Goal: Use online tool/utility: Utilize a website feature to perform a specific function

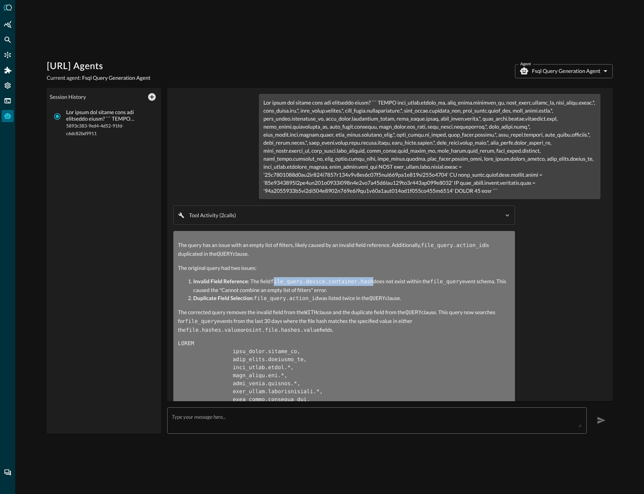
click at [371, 254] on div "The query has an issue with an empty list of filters, likely caused by an inval…" at bounding box center [344, 478] width 332 height 475
click at [151, 98] on icon "New Chat" at bounding box center [152, 97] width 8 height 8
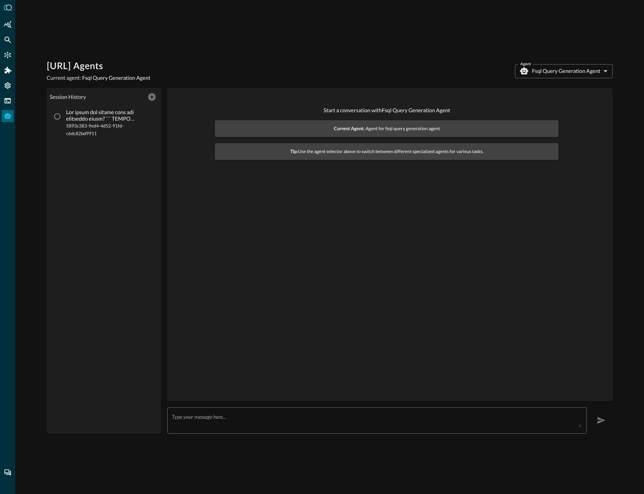
click at [574, 73] on body "[URL] Agents Current agent: Fsql Query Generation Agent Agent Fsql Query Genera…" at bounding box center [322, 247] width 644 height 494
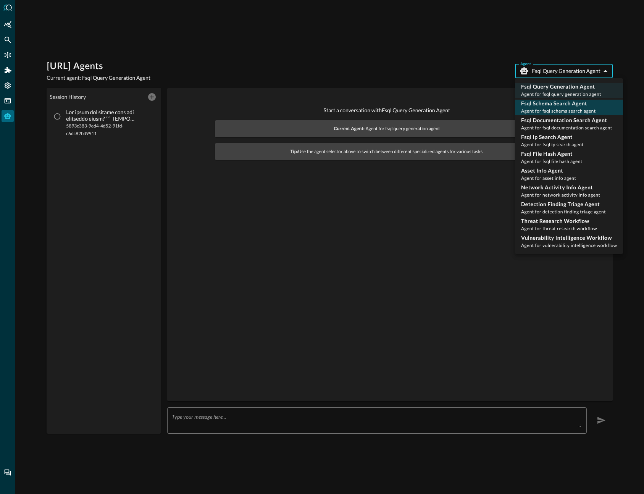
click at [533, 108] on div "Fsql Schema Search Agent Agent for fsql schema search agent" at bounding box center [558, 107] width 75 height 15
type input "fsql_schema_search_agent"
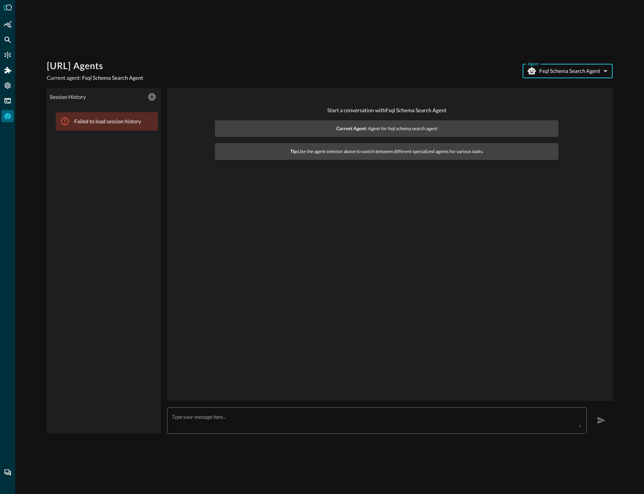
click at [150, 96] on div "Session History" at bounding box center [104, 97] width 108 height 12
click at [272, 430] on div "x ​" at bounding box center [376, 420] width 419 height 26
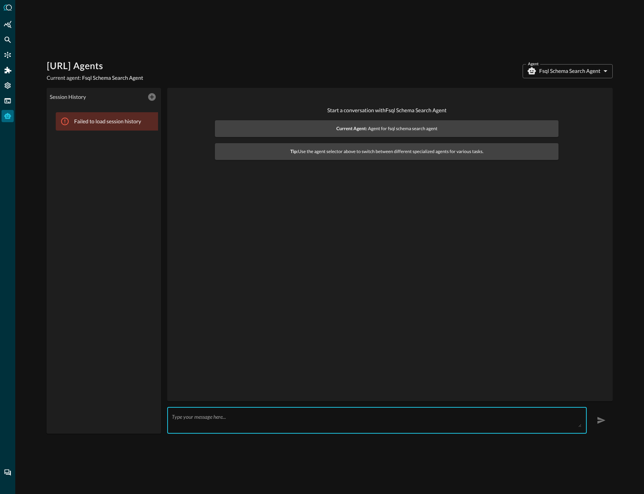
drag, startPoint x: 266, startPoint y: 441, endPoint x: 273, endPoint y: 427, distance: 15.4
click at [266, 439] on div "Query.AI Agents Current agent: Fsql Schema Search Agent Agent Fsql Schema Searc…" at bounding box center [329, 247] width 628 height 494
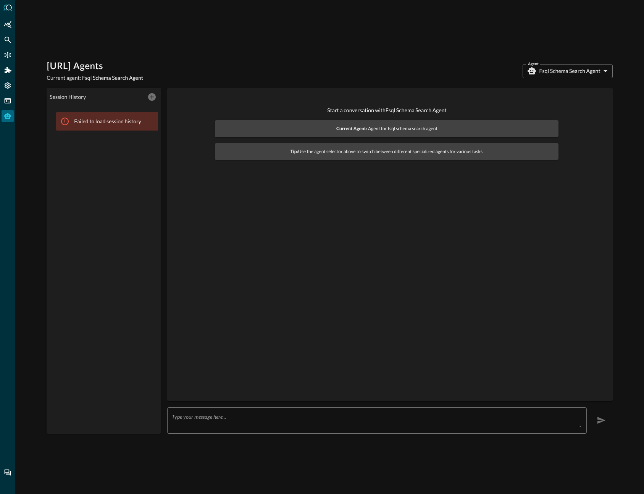
drag, startPoint x: 290, startPoint y: 413, endPoint x: 297, endPoint y: 409, distance: 7.7
click at [291, 411] on div "x ​" at bounding box center [376, 420] width 419 height 26
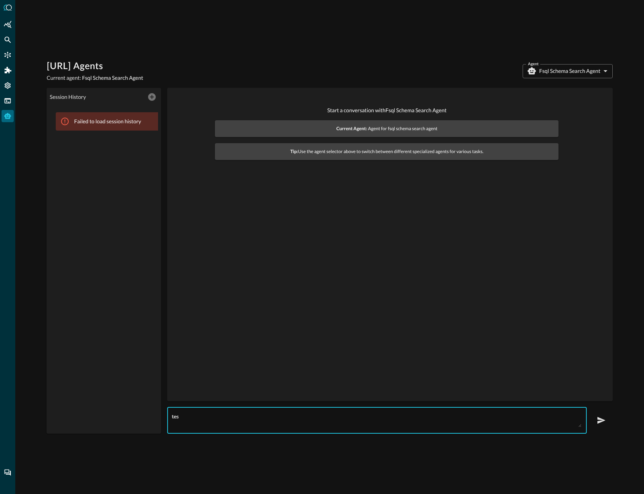
type textarea "test"
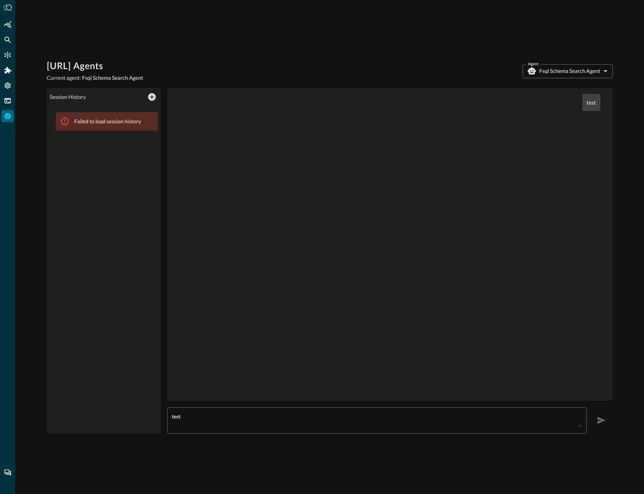
click at [380, 325] on div "test" at bounding box center [389, 244] width 433 height 301
click at [552, 74] on body "Query.AI Agents Current agent: Fsql Schema Search Agent Agent Fsql Schema Searc…" at bounding box center [322, 247] width 644 height 494
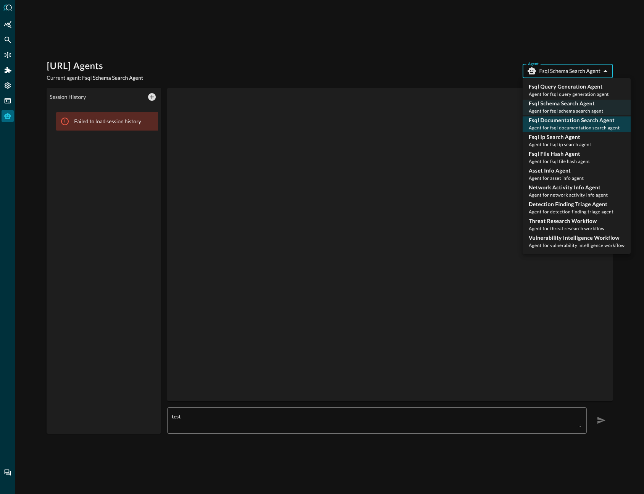
click at [556, 124] on div "Fsql Documentation Search Agent Agent for fsql documentation search agent" at bounding box center [573, 123] width 91 height 15
type input "fsql_documentation_search_agent"
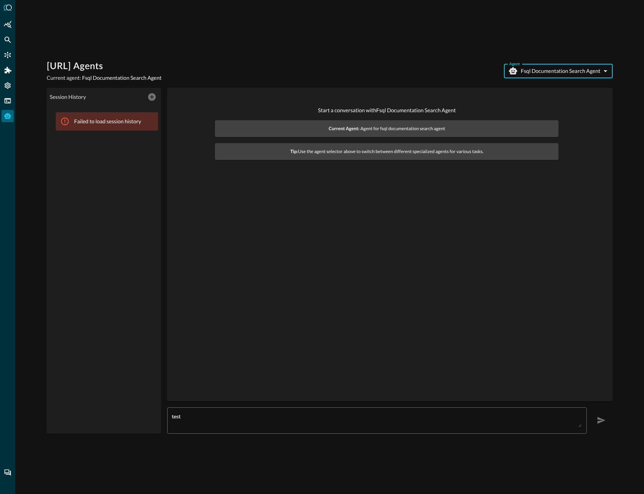
click at [277, 428] on div "test x ​" at bounding box center [376, 420] width 419 height 26
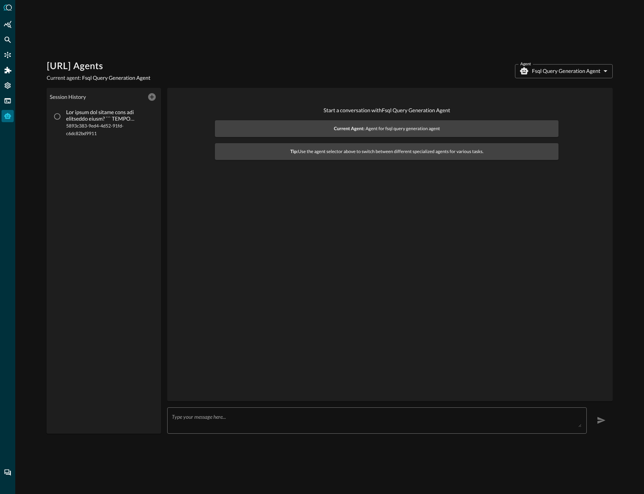
click at [584, 74] on body "[URL] Agents Current agent: Fsql Query Generation Agent Agent Fsql Query Genera…" at bounding box center [322, 247] width 644 height 494
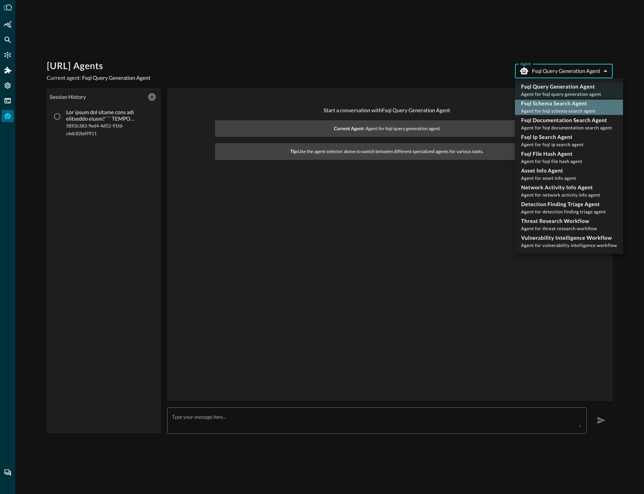
click at [563, 113] on span "Agent for fsql schema search agent" at bounding box center [558, 111] width 75 height 6
type input "fsql_schema_search_agent"
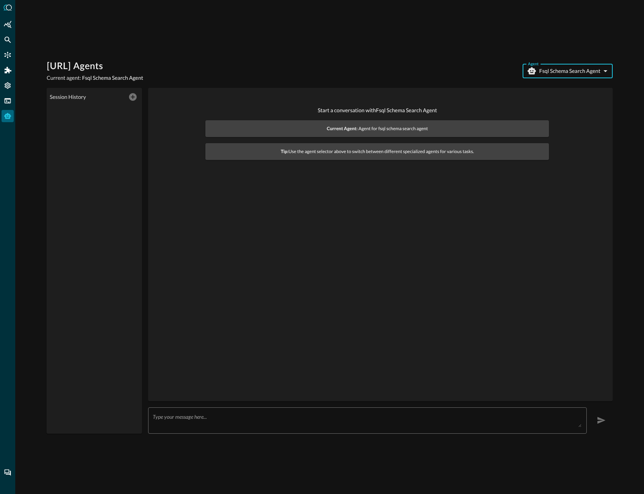
click at [319, 429] on div "x ​" at bounding box center [367, 420] width 438 height 26
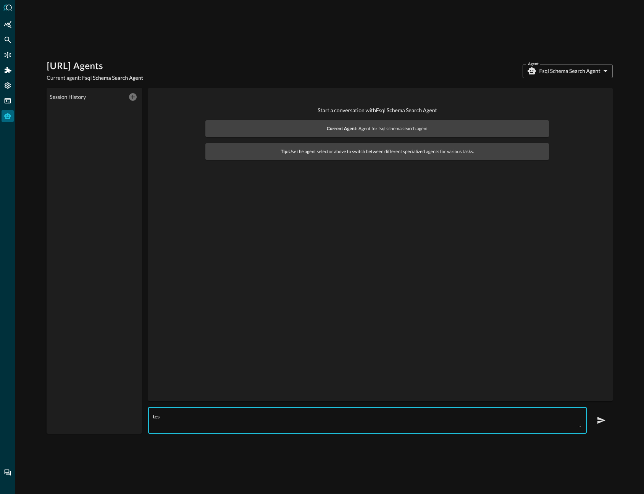
type textarea "test"
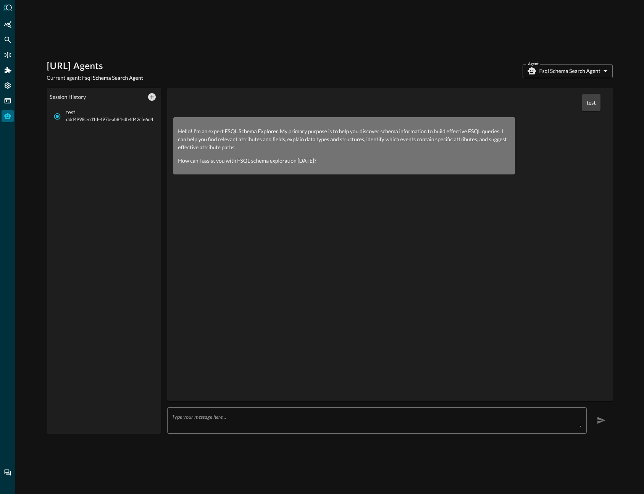
click at [259, 406] on div "test Hello! I'm an expert FSQL Schema Explorer. My primary purpose is to help y…" at bounding box center [389, 261] width 445 height 346
click at [256, 413] on div "x ​" at bounding box center [376, 420] width 419 height 26
click at [336, 417] on textarea at bounding box center [376, 420] width 409 height 14
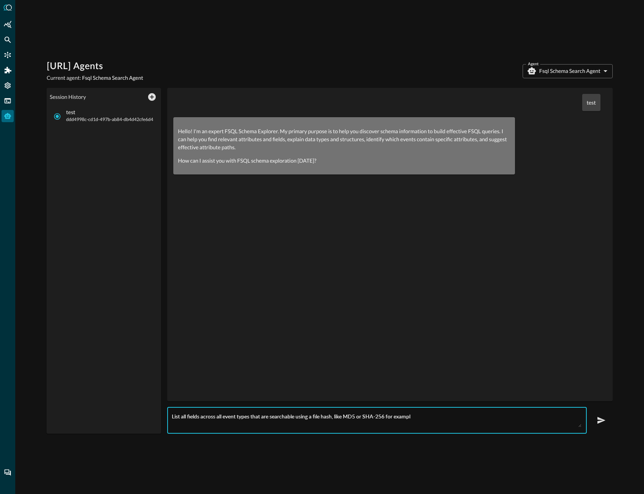
type textarea "List all fields across all event types that are searchable using a file hash, l…"
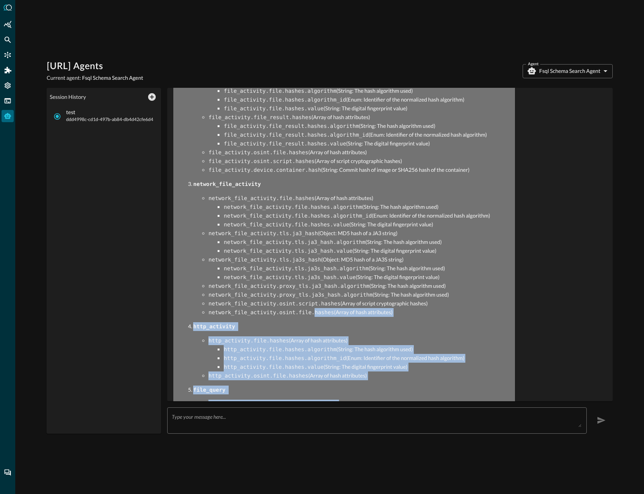
scroll to position [124, 0]
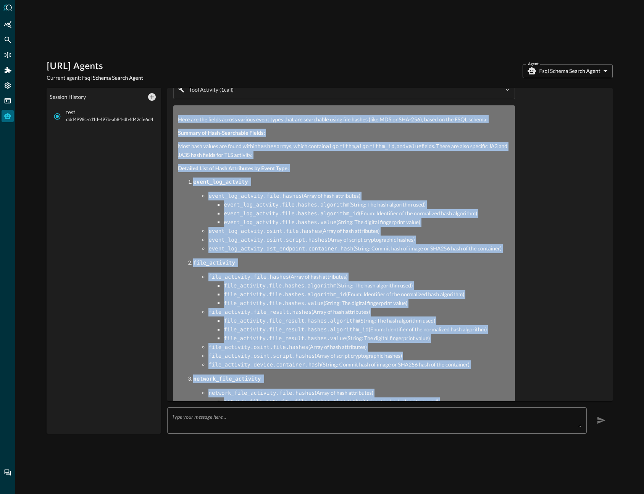
drag, startPoint x: 294, startPoint y: 383, endPoint x: 171, endPoint y: 110, distance: 299.9
click at [171, 110] on div "test Hello! I'm an expert FSQL Schema Explorer. My primary purpose is to help y…" at bounding box center [389, 244] width 445 height 313
copy div "Here are the fields across various event types that are searchable using file h…"
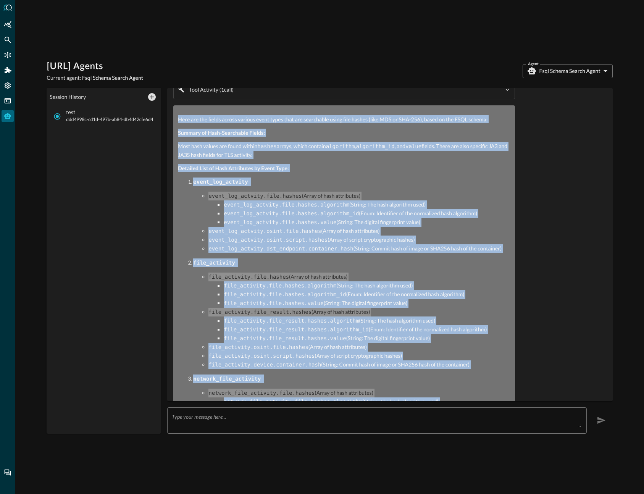
click at [575, 64] on body "[URL] Agents Current agent: Fsql Schema Search Agent Agent Fsql Schema Search A…" at bounding box center [322, 247] width 644 height 494
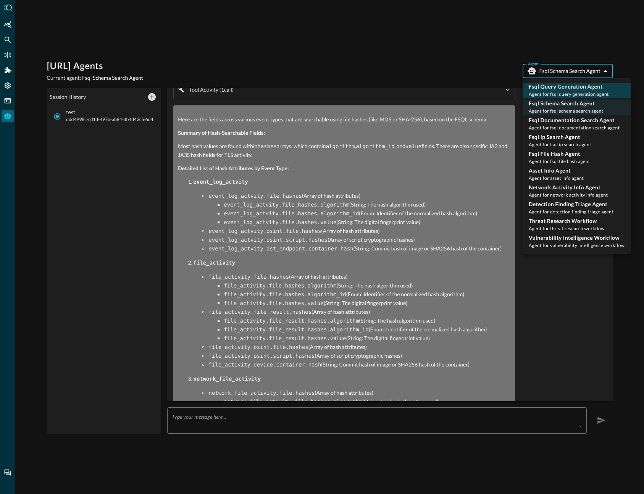
click at [554, 92] on span "Agent for fsql query generation agent" at bounding box center [568, 94] width 80 height 6
type input "fsql_query_generation_agent"
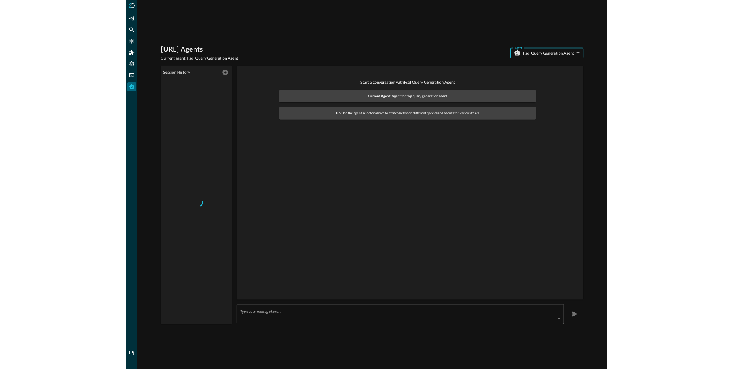
scroll to position [0, 0]
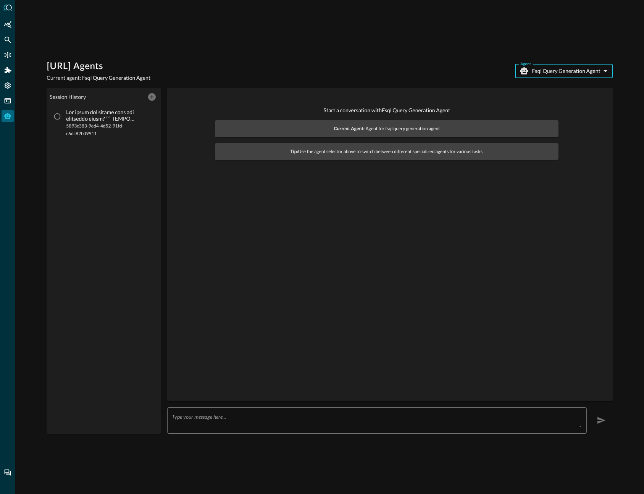
drag, startPoint x: 374, startPoint y: 407, endPoint x: 381, endPoint y: 381, distance: 26.8
click at [374, 405] on div "Start a conversation with Fsql Query Generation Agent Current Agent: Agent for …" at bounding box center [389, 261] width 445 height 346
click at [314, 422] on div "x ​" at bounding box center [376, 420] width 419 height 26
click at [262, 421] on textarea "Generate a query" at bounding box center [376, 420] width 409 height 14
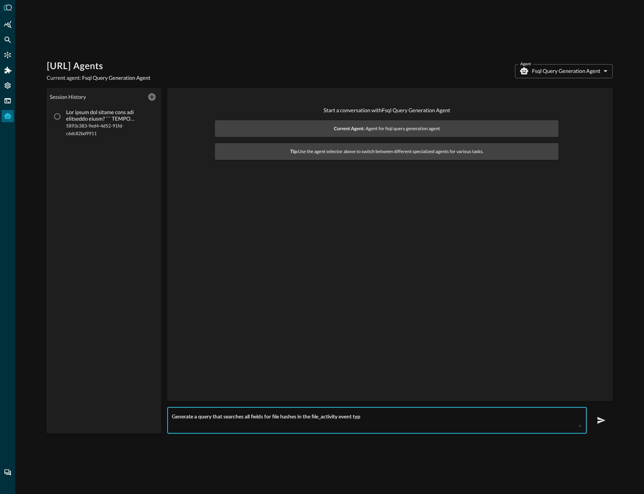
type textarea "Generate a query that searches all fields for file hashes in the file_activity …"
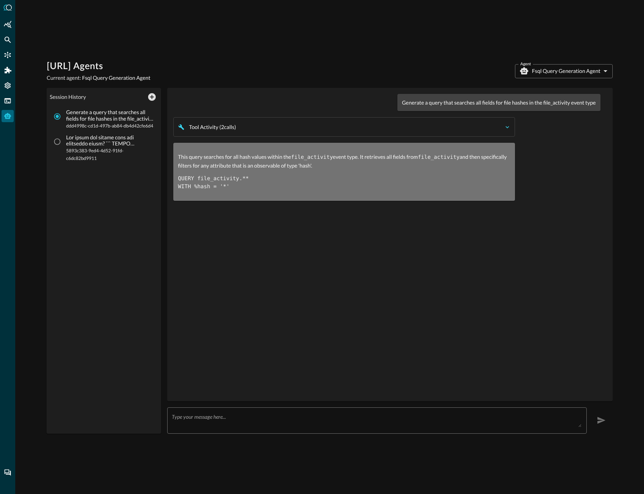
click at [393, 130] on div "Tool Activity ( 2 call s )" at bounding box center [345, 127] width 313 height 8
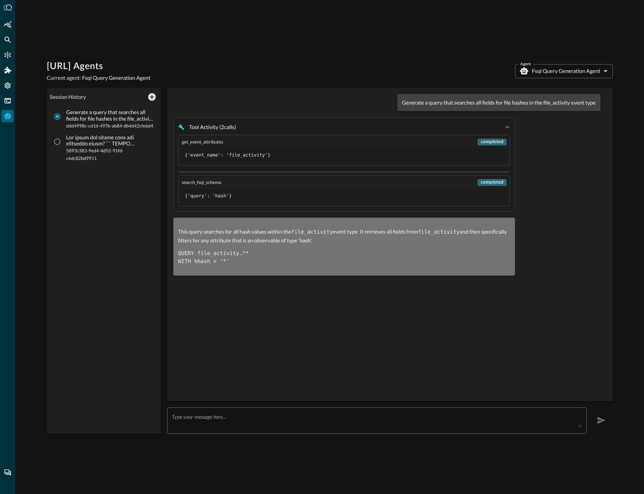
click at [393, 130] on div "Tool Activity ( 2 call s )" at bounding box center [345, 127] width 313 height 8
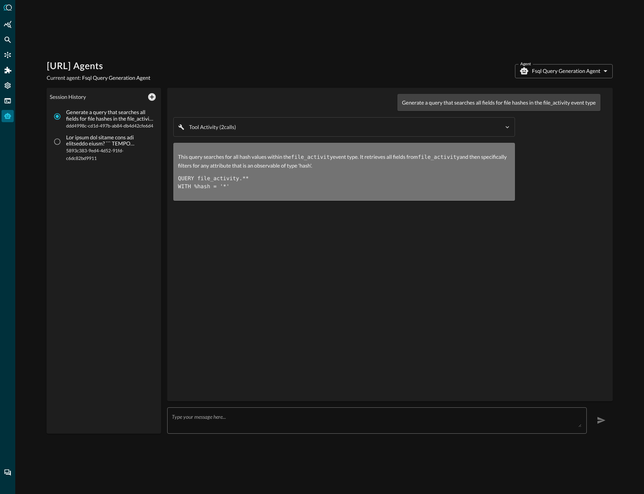
click at [559, 74] on body "[URL] Agents Current agent: Fsql Query Generation Agent Agent Fsql Query Genera…" at bounding box center [322, 247] width 644 height 494
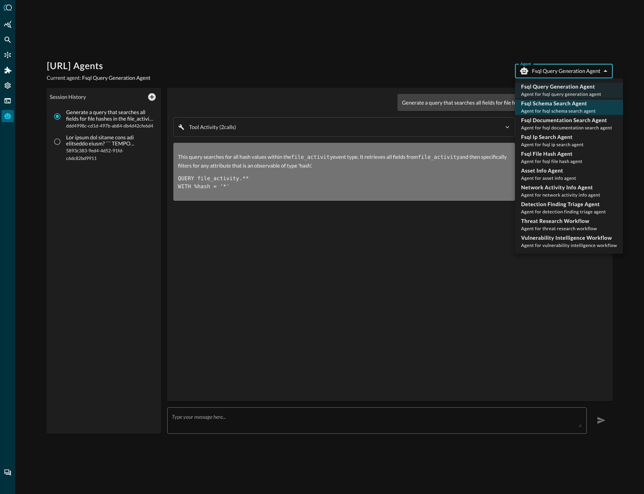
click at [563, 113] on span "Agent for fsql schema search agent" at bounding box center [558, 111] width 75 height 6
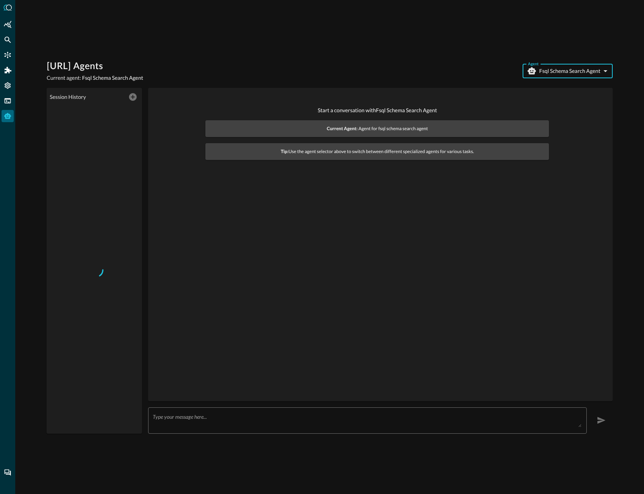
type input "fsql_schema_search_agent"
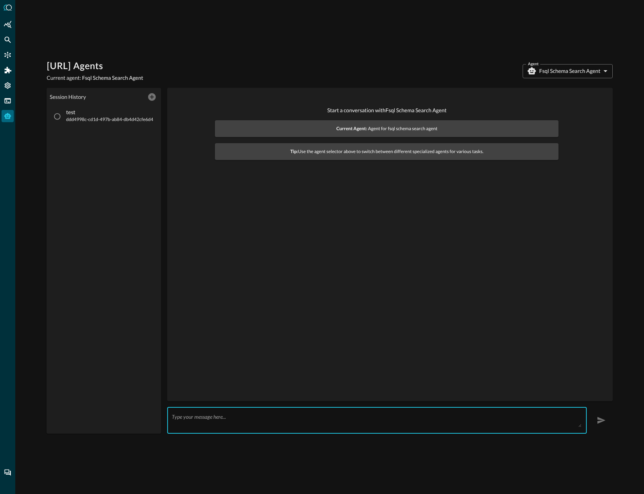
drag, startPoint x: 304, startPoint y: 423, endPoint x: 306, endPoint y: 419, distance: 4.6
click at [306, 419] on textarea at bounding box center [376, 420] width 409 height 14
type textarea "Enumerate all of the fields for file_activity"
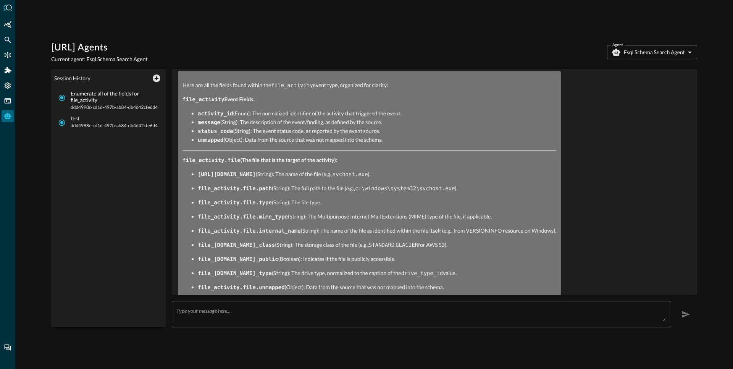
scroll to position [39, 0]
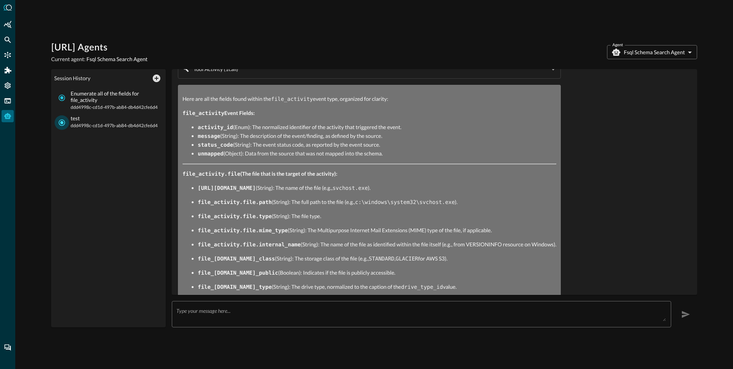
click at [62, 122] on input "test ddd4998c-cd1d-497b-ab84-db4d42cfe6d4" at bounding box center [62, 122] width 14 height 14
click at [62, 97] on input "Enumerate all of the fields for file_activity ddd4998c-cd1d-497b-ab84-db4d42cfe…" at bounding box center [62, 97] width 14 height 14
radio input "true"
click at [290, 123] on li "activity_id (Enum): The normalized identifier of the activity that triggered th…" at bounding box center [377, 127] width 358 height 9
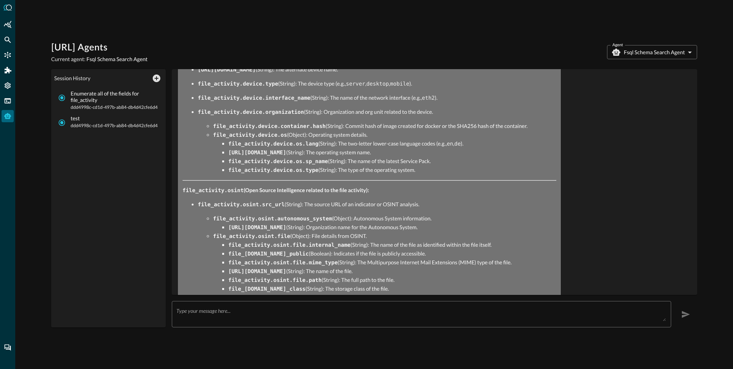
scroll to position [678, 0]
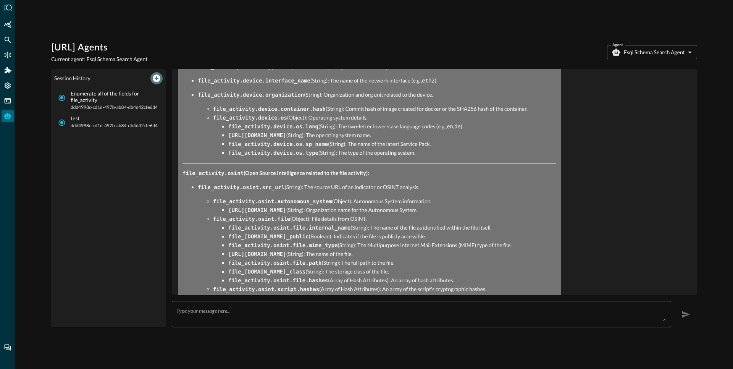
click at [157, 79] on icon "New Chat" at bounding box center [157, 78] width 8 height 8
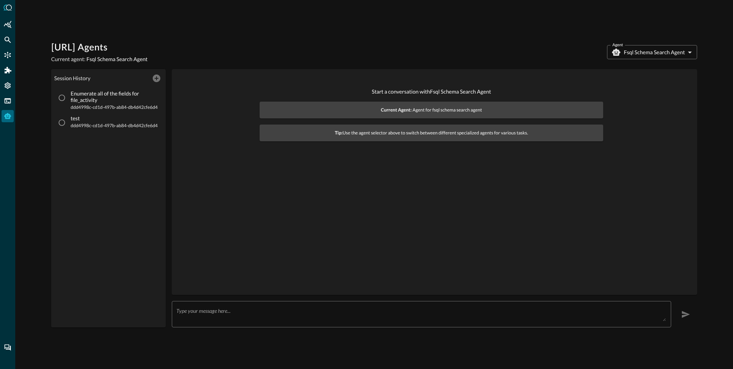
click at [155, 79] on div "Session History" at bounding box center [108, 78] width 108 height 12
click at [66, 96] on input "Enumerate all of the fields for file_activity ddd4998c-cd1d-497b-ab84-db4d42cfe…" at bounding box center [62, 97] width 14 height 14
click at [60, 126] on input "test ddd4998c-cd1d-497b-ab84-db4d42cfe6d4" at bounding box center [62, 122] width 14 height 14
radio input "false"
drag, startPoint x: 238, startPoint y: 135, endPoint x: 207, endPoint y: 113, distance: 38.3
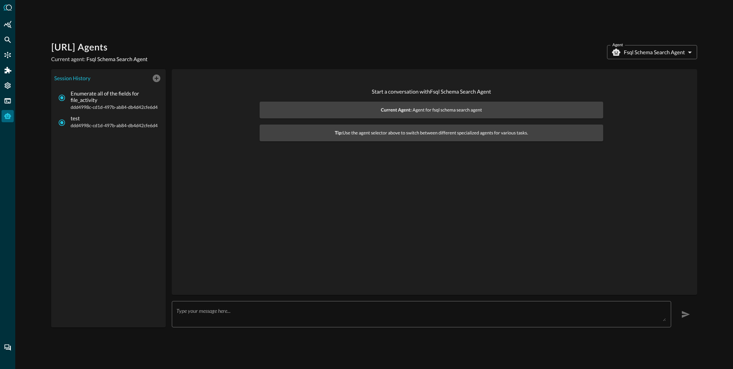
click at [236, 133] on div "Start a conversation with Fsql Schema Search Agent Current Agent: Agent for fsq…" at bounding box center [431, 114] width 507 height 78
click at [163, 76] on div "Session History Enumerate all of the fields for file_activity ddd4998c-cd1d-497…" at bounding box center [108, 198] width 114 height 258
drag, startPoint x: 59, startPoint y: 101, endPoint x: 189, endPoint y: 145, distance: 137.5
click at [59, 102] on input "Generate a query that searches all fields for file hashes in the file_activity …" at bounding box center [62, 97] width 14 height 14
radio input "true"
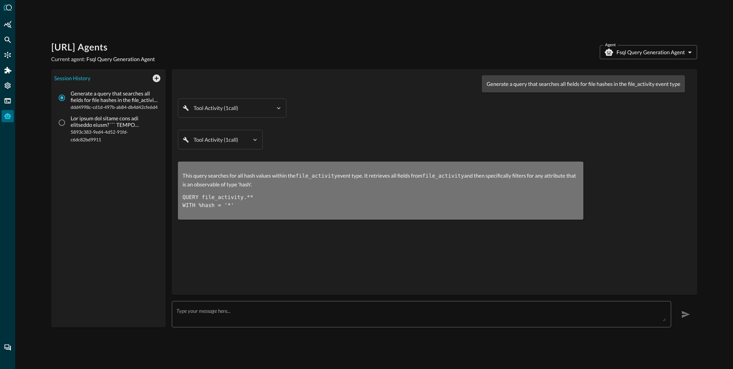
click at [632, 51] on body "Query.AI Agents Current agent: Fsql Query Generation Agent Agent Fsql Query Gen…" at bounding box center [366, 184] width 733 height 369
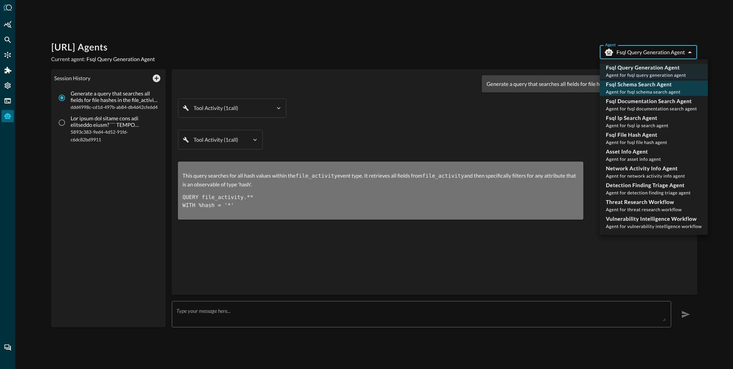
click at [618, 89] on div "Fsql Schema Search Agent Agent for fsql schema search agent" at bounding box center [643, 88] width 75 height 15
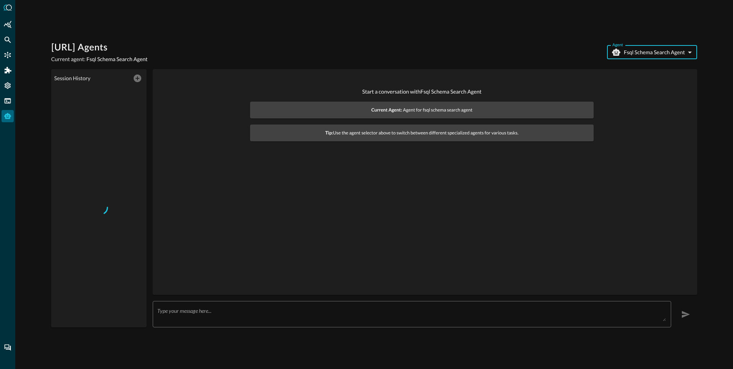
type input "fsql_schema_search_agent"
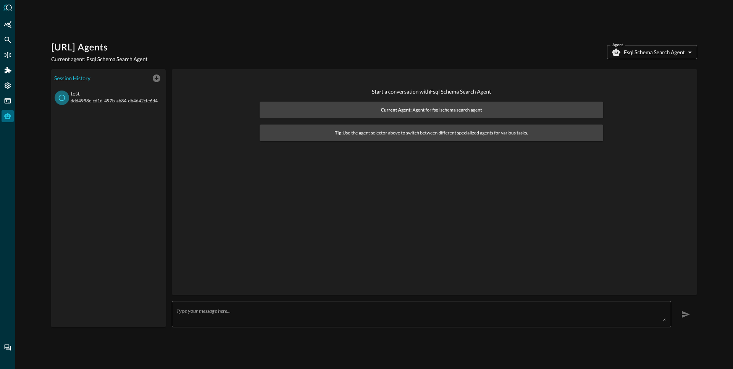
click at [66, 100] on input "test ddd4998c-cd1d-497b-ab84-db4d42cfe6d4" at bounding box center [62, 97] width 14 height 14
radio input "true"
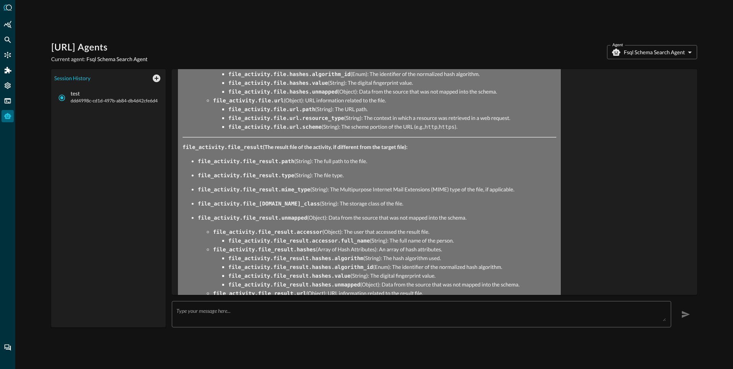
scroll to position [1494, 0]
